Goal: Communication & Community: Ask a question

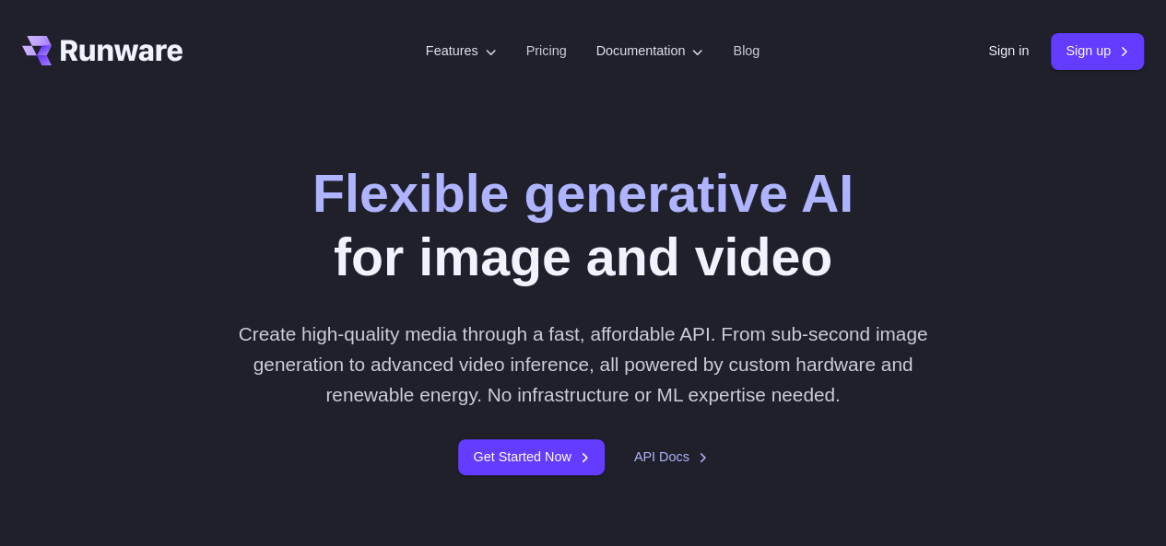
click at [1025, 49] on div "Sign in Sign up" at bounding box center [1066, 51] width 156 height 36
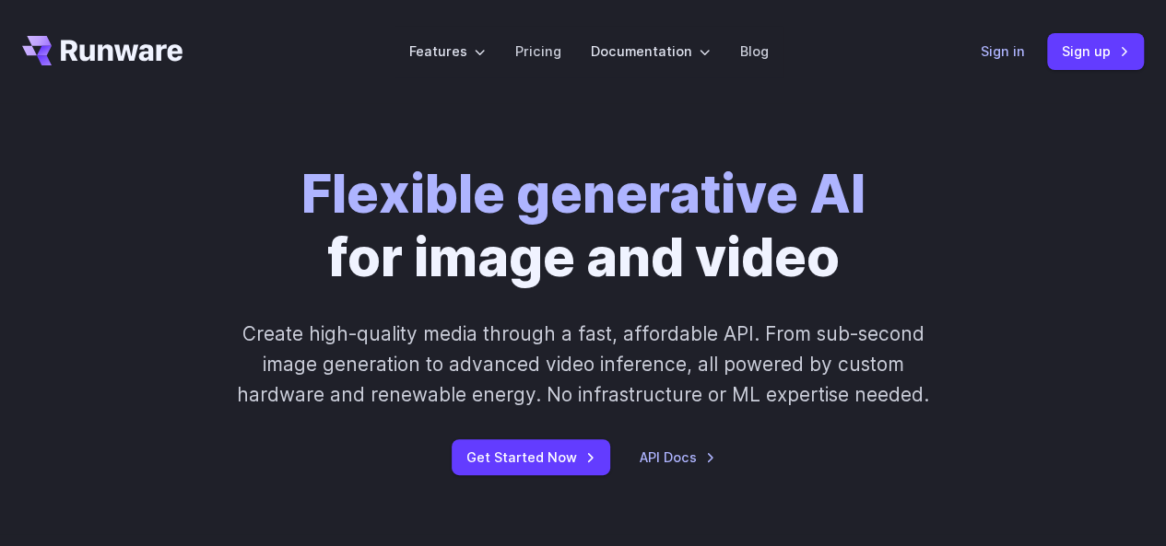
click at [1006, 49] on link "Sign in" at bounding box center [1002, 51] width 44 height 21
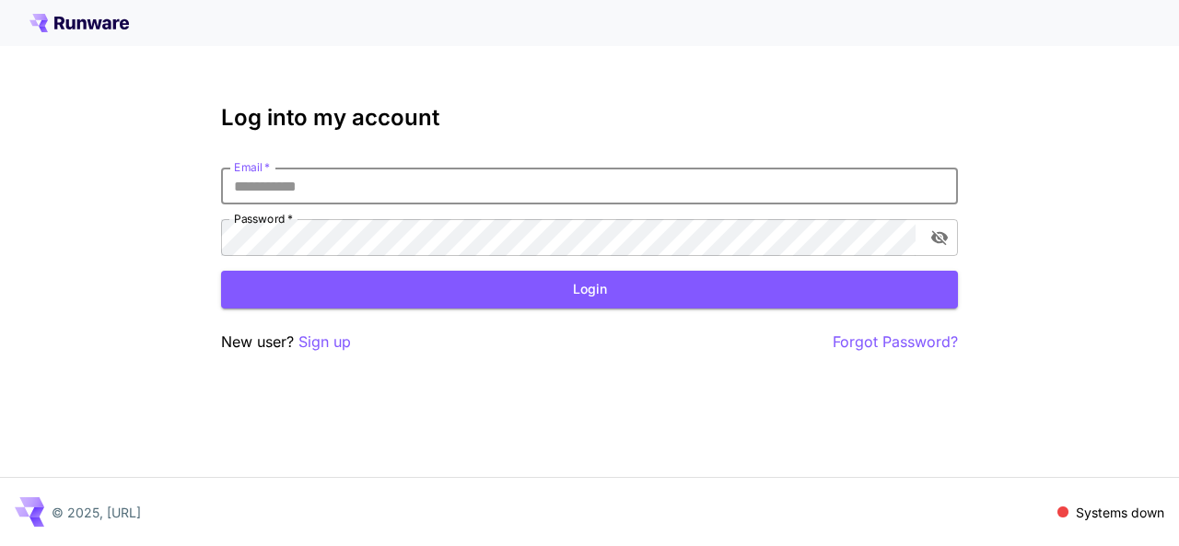
type input "**********"
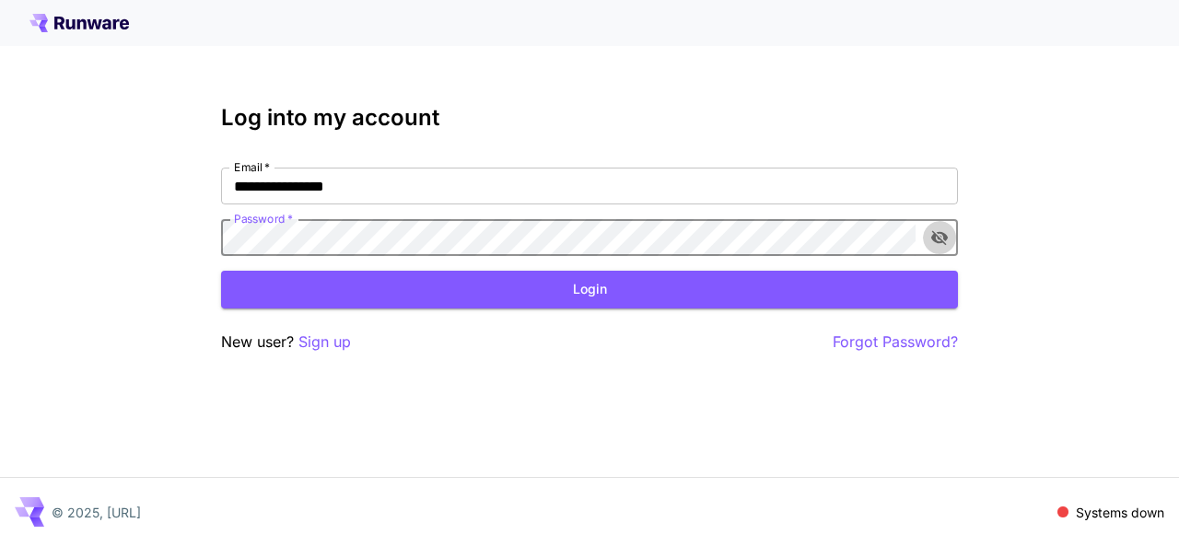
click at [942, 242] on icon "toggle password visibility" at bounding box center [940, 238] width 17 height 15
click button "Login" at bounding box center [589, 290] width 737 height 38
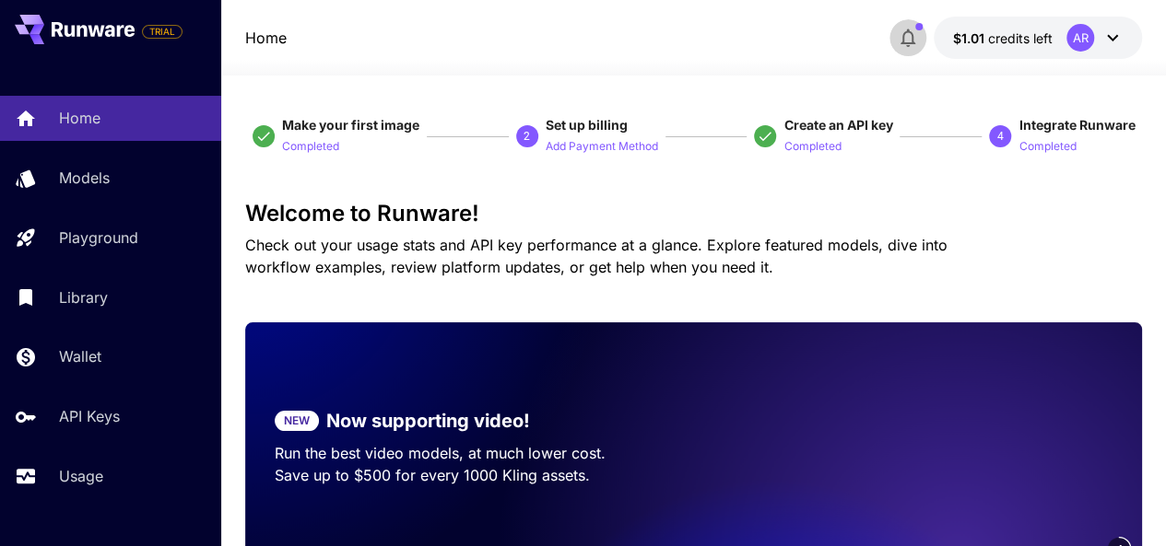
click at [911, 39] on icon "button" at bounding box center [908, 38] width 22 height 22
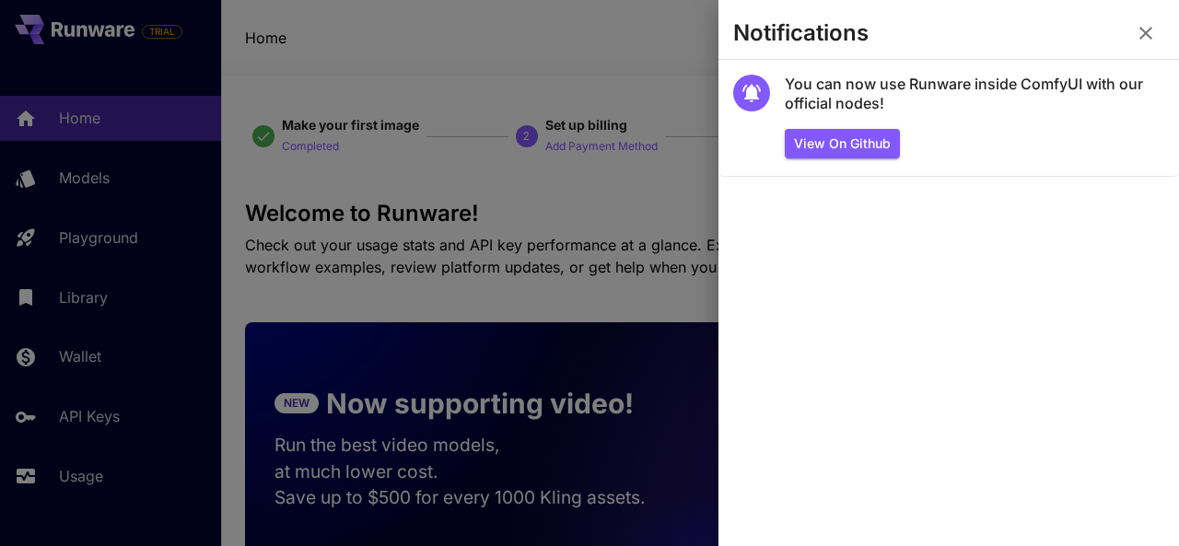
click at [649, 45] on div at bounding box center [589, 273] width 1179 height 546
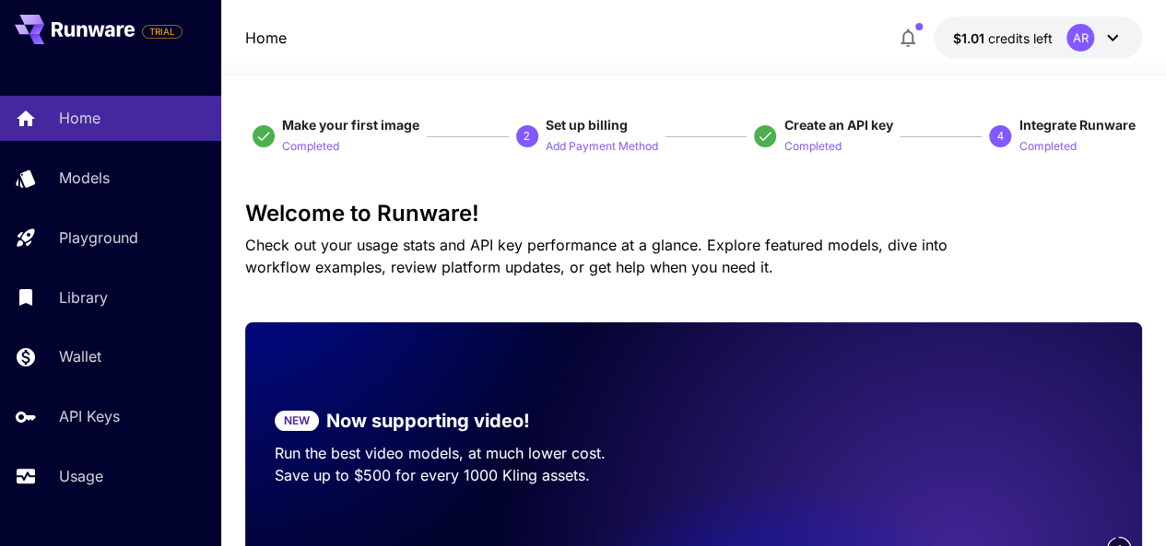
click at [1120, 34] on icon at bounding box center [1112, 38] width 22 height 22
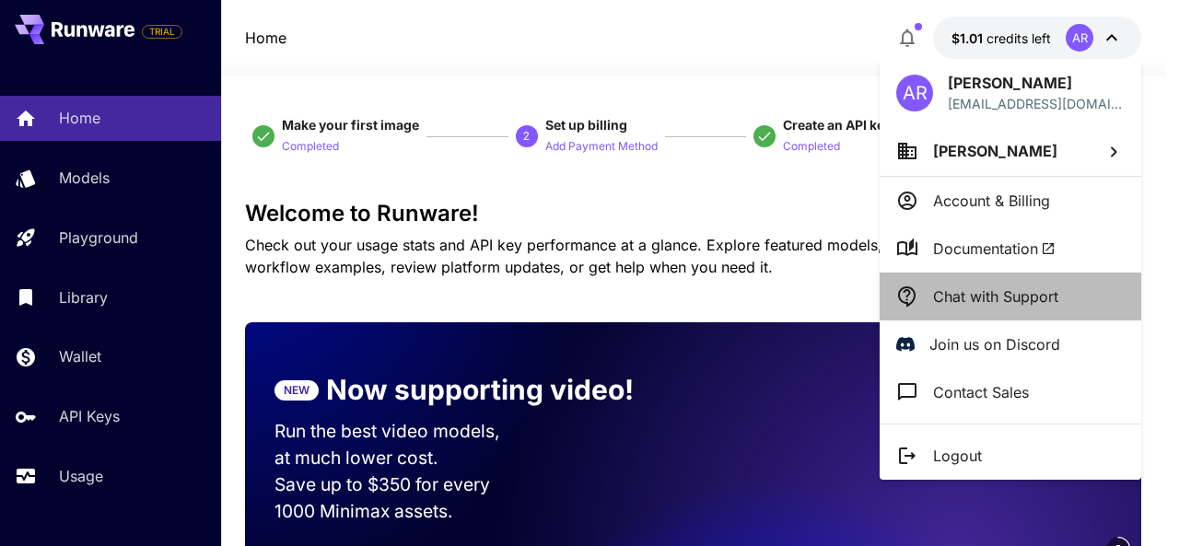
click at [1025, 294] on p "Chat with Support" at bounding box center [995, 297] width 125 height 22
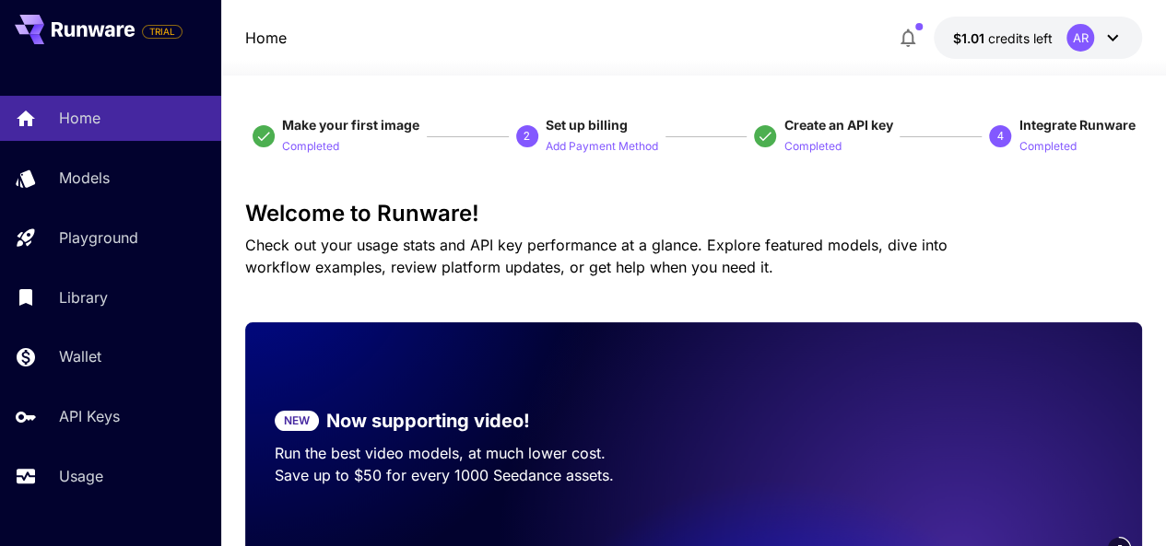
click at [1108, 51] on div "AR" at bounding box center [1094, 38] width 57 height 28
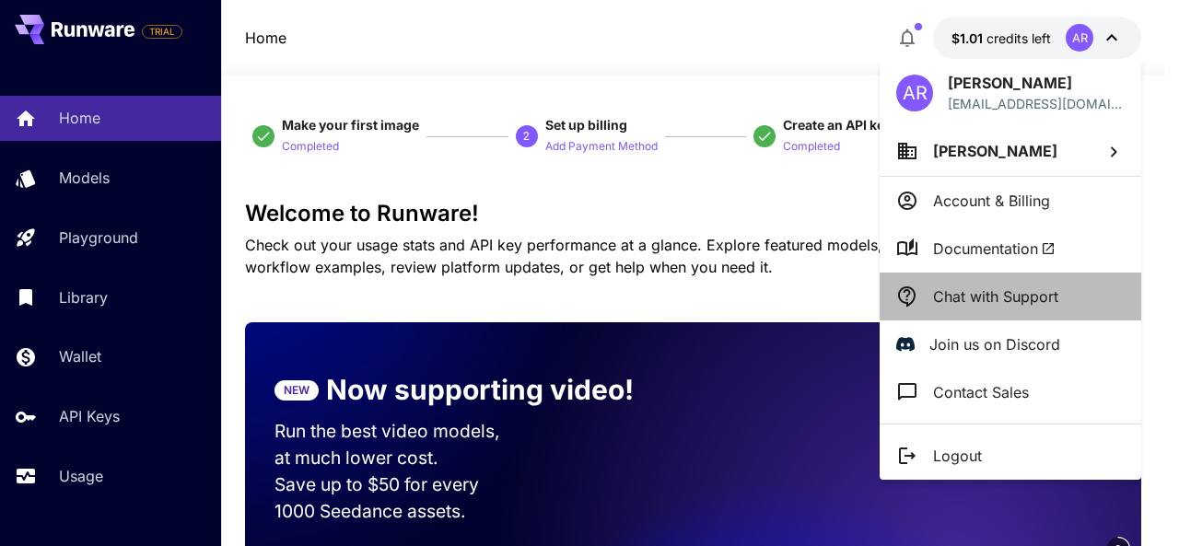
click at [973, 299] on p "Chat with Support" at bounding box center [995, 297] width 125 height 22
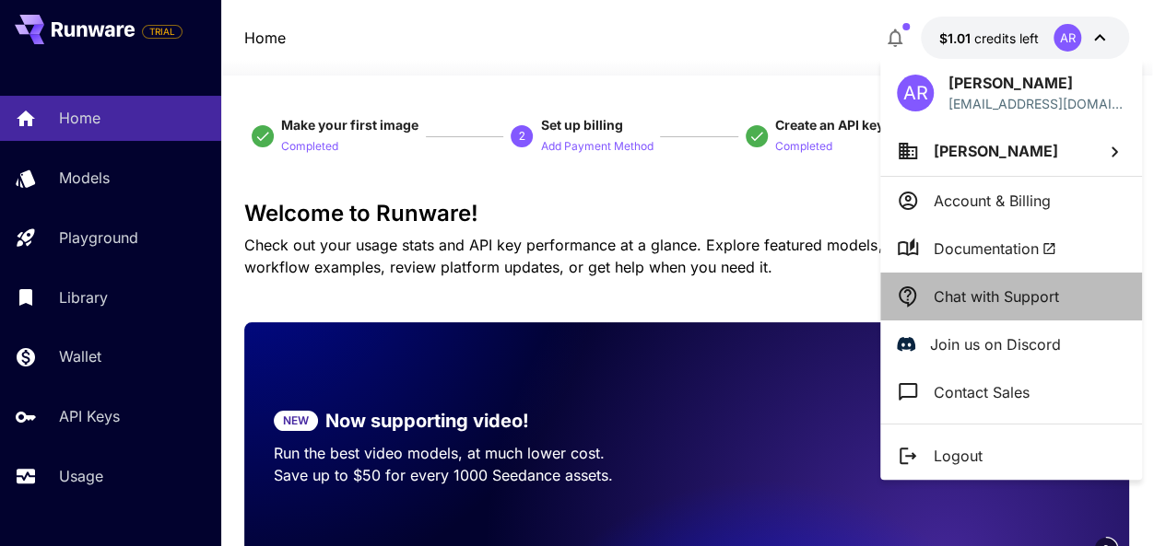
click at [973, 299] on div "AR Abdul Rehman ceo@3dism.org.pk Abdul Rehman Account & Billing Documentation C…" at bounding box center [1011, 269] width 262 height 421
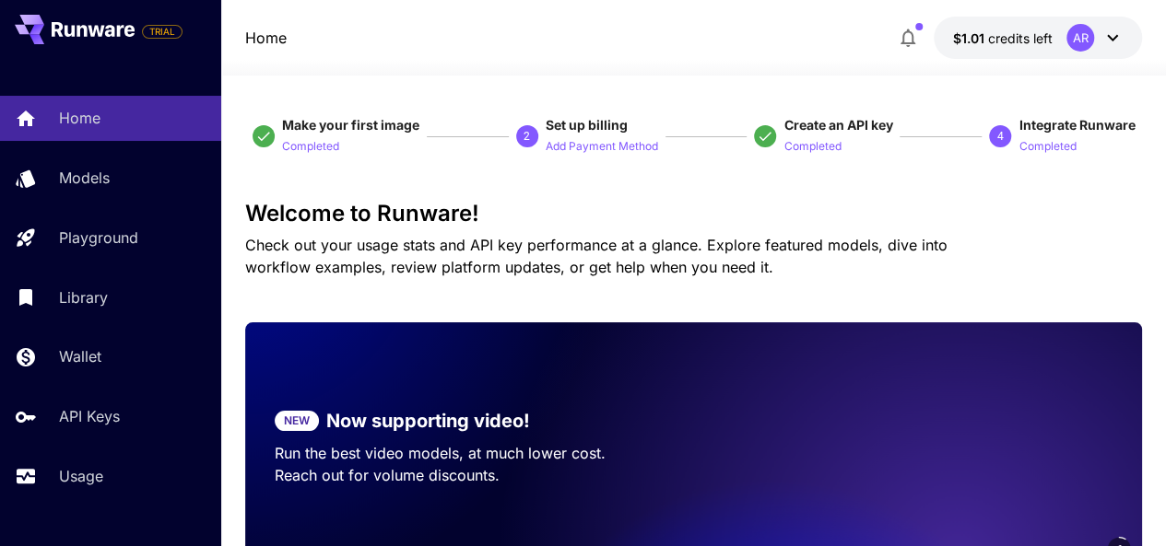
click at [1109, 47] on icon at bounding box center [1112, 38] width 22 height 22
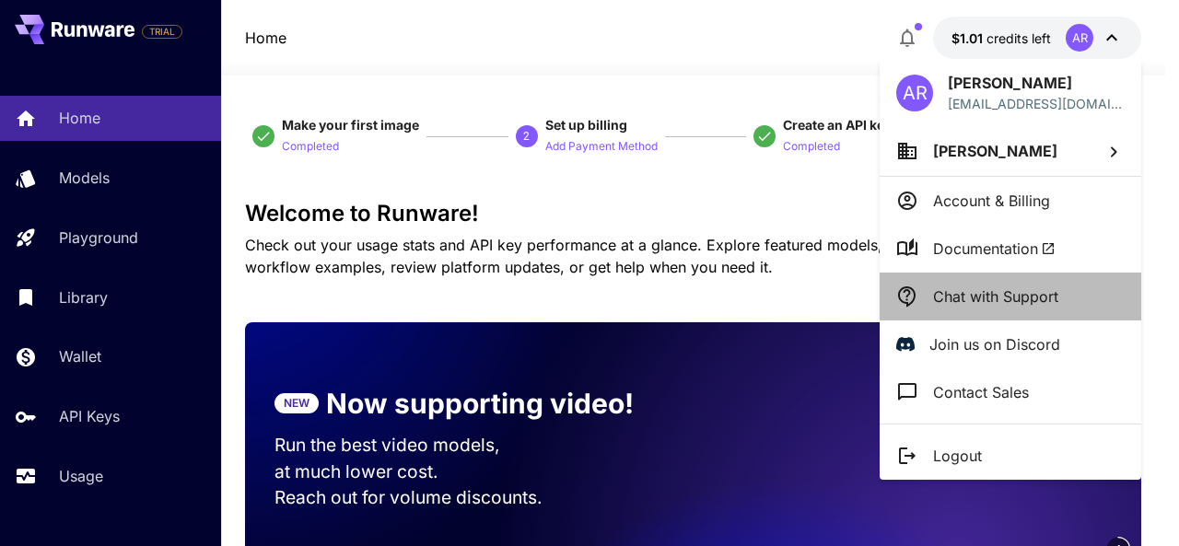
click at [993, 307] on li "Chat with Support" at bounding box center [1011, 297] width 262 height 48
